Goal: Check status: Check status

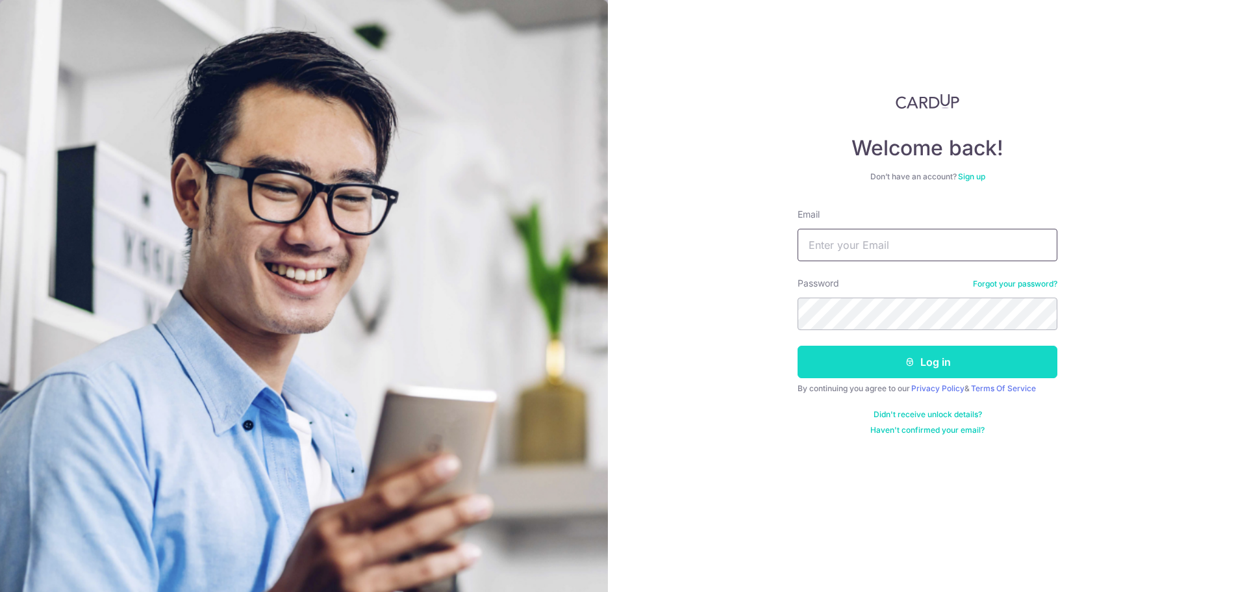
type input "[EMAIL_ADDRESS][DOMAIN_NAME]"
click at [935, 361] on button "Log in" at bounding box center [927, 361] width 260 height 32
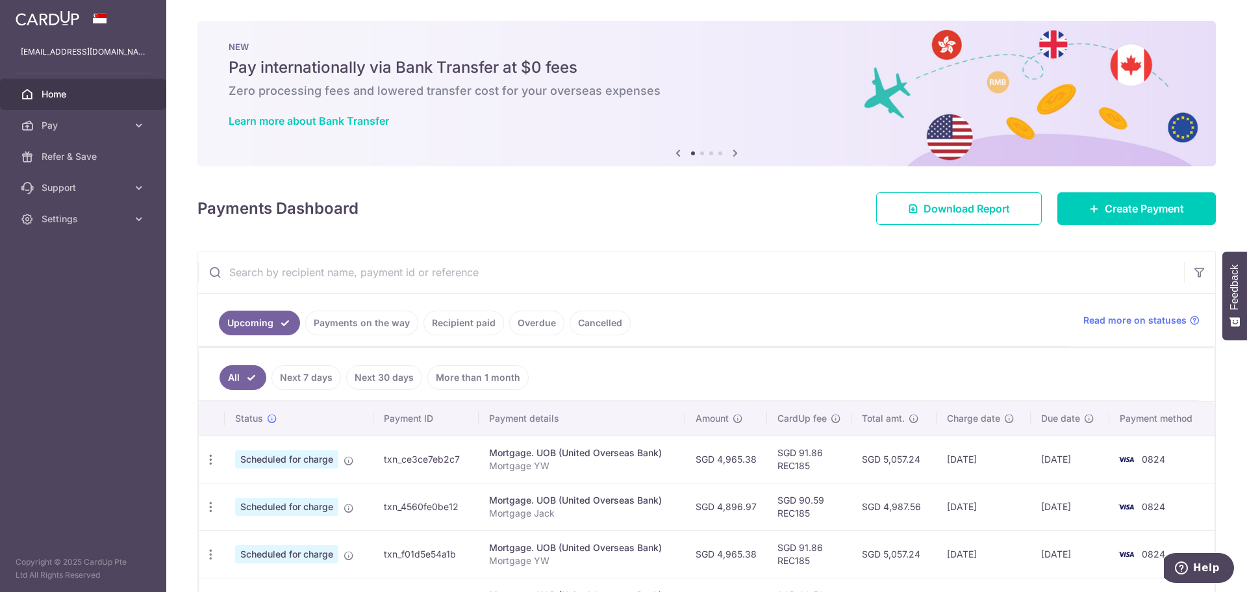
click at [389, 321] on link "Payments on the way" at bounding box center [361, 322] width 113 height 25
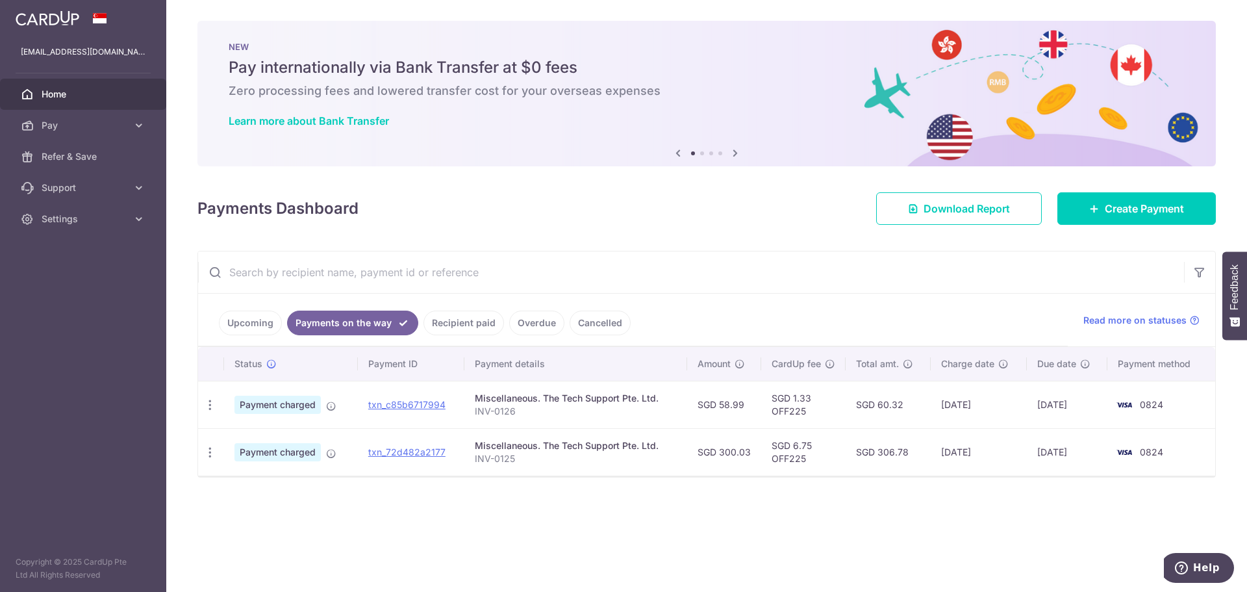
click at [454, 320] on link "Recipient paid" at bounding box center [463, 322] width 81 height 25
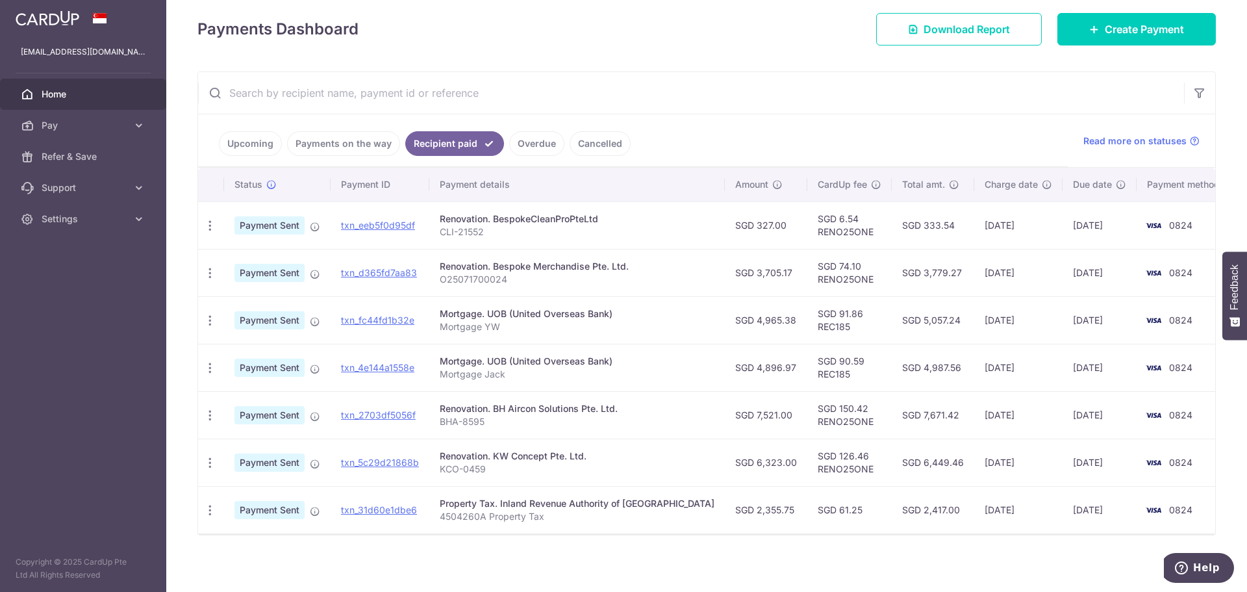
scroll to position [184, 0]
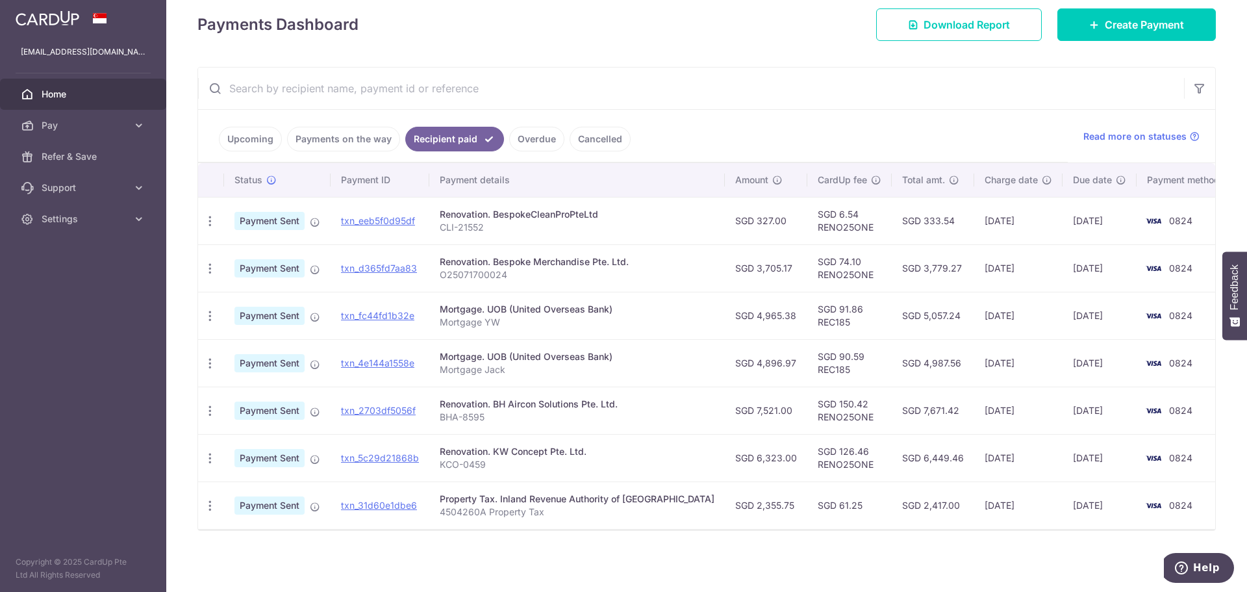
click at [345, 136] on link "Payments on the way" at bounding box center [343, 139] width 113 height 25
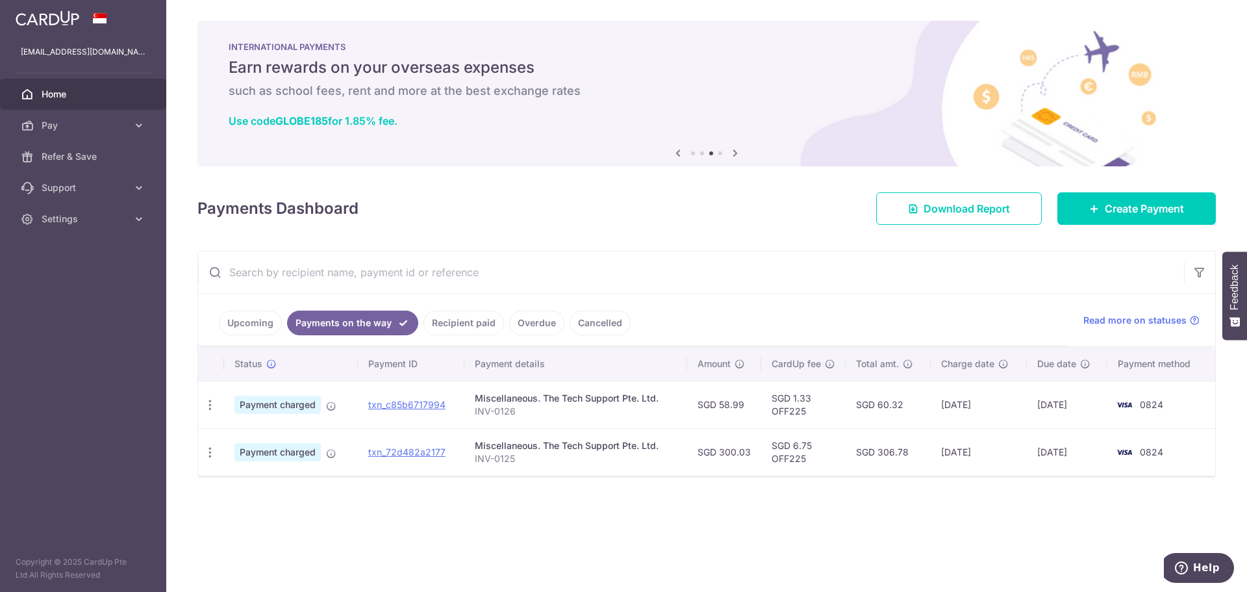
click at [463, 323] on link "Recipient paid" at bounding box center [463, 322] width 81 height 25
